Goal: Task Accomplishment & Management: Manage account settings

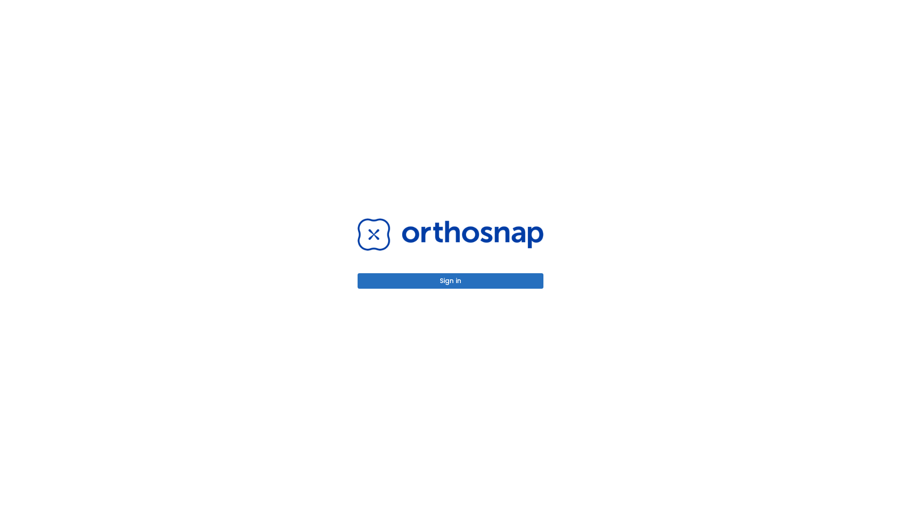
click at [450, 281] on button "Sign in" at bounding box center [451, 280] width 186 height 15
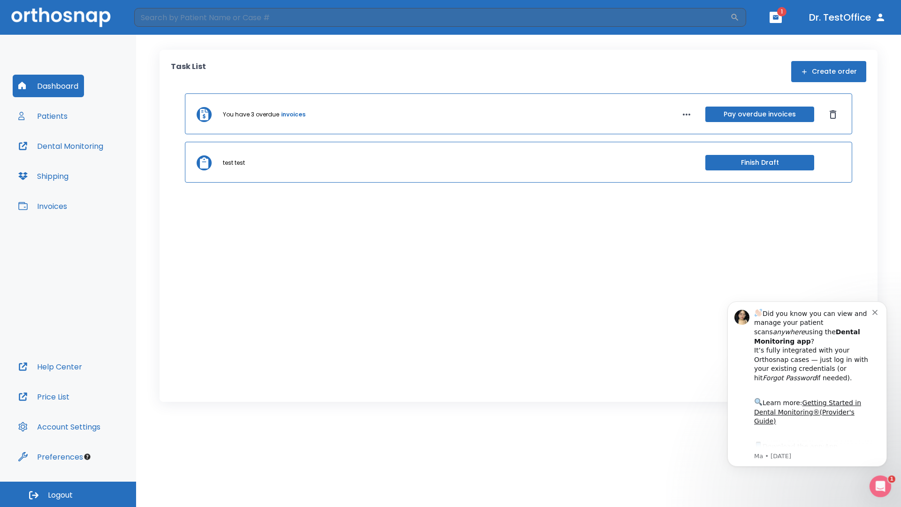
click at [68, 494] on span "Logout" at bounding box center [60, 495] width 25 height 10
